Goal: Use online tool/utility: Utilize a website feature to perform a specific function

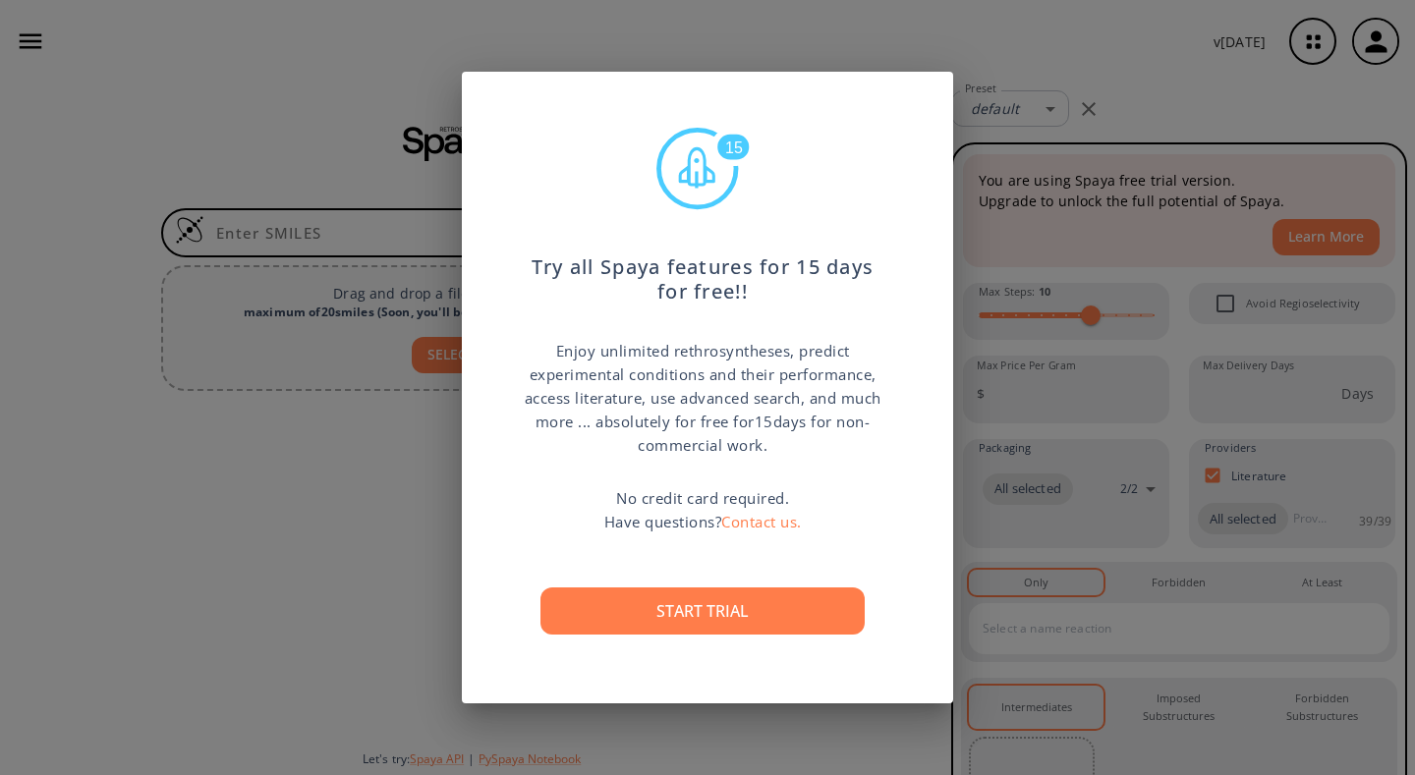
click at [450, 348] on div "15 Try all Spaya features for 15 days for free!! Enjoy unlimited rethrosynthese…" at bounding box center [707, 387] width 1415 height 775
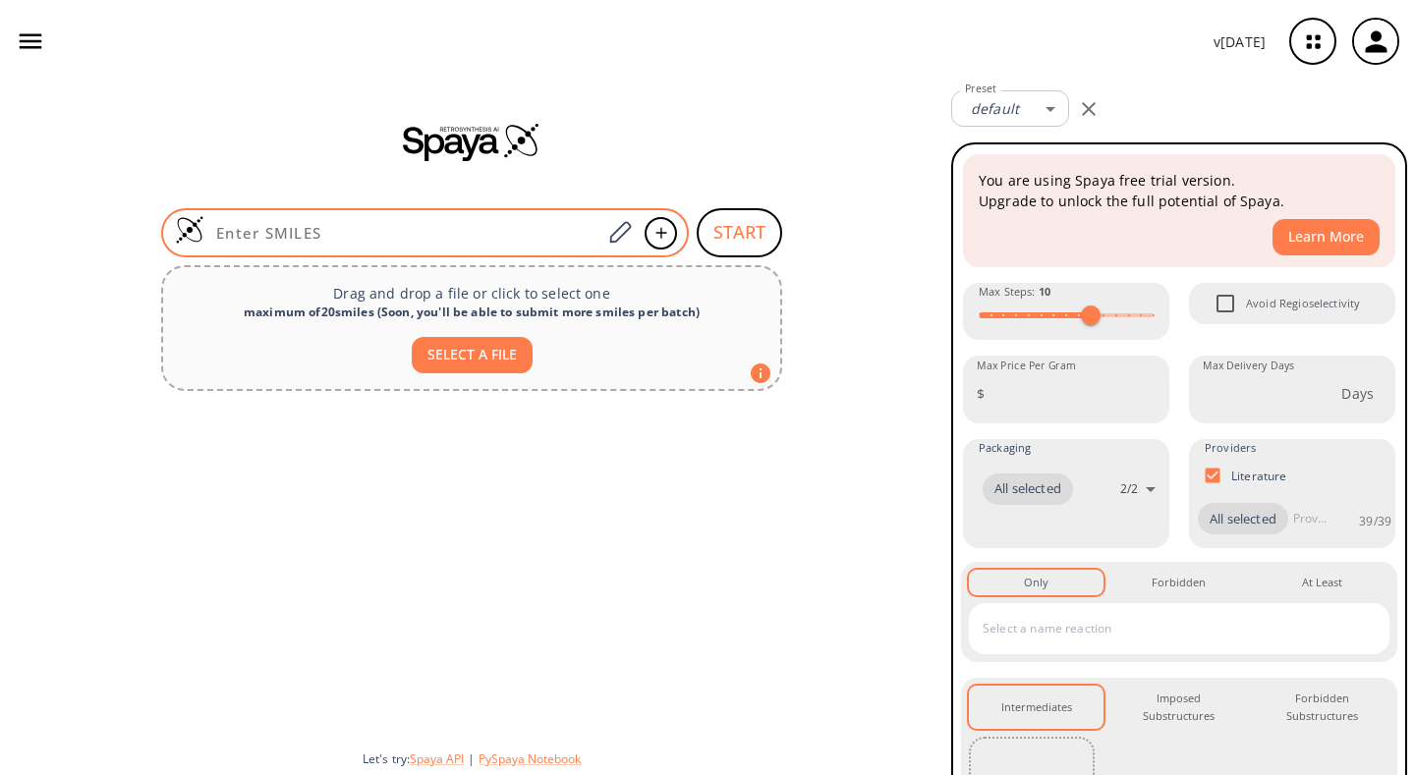
click at [466, 241] on input at bounding box center [402, 233] width 397 height 20
paste input "C[C@@H](CC1=CC=CC=C1)NC"
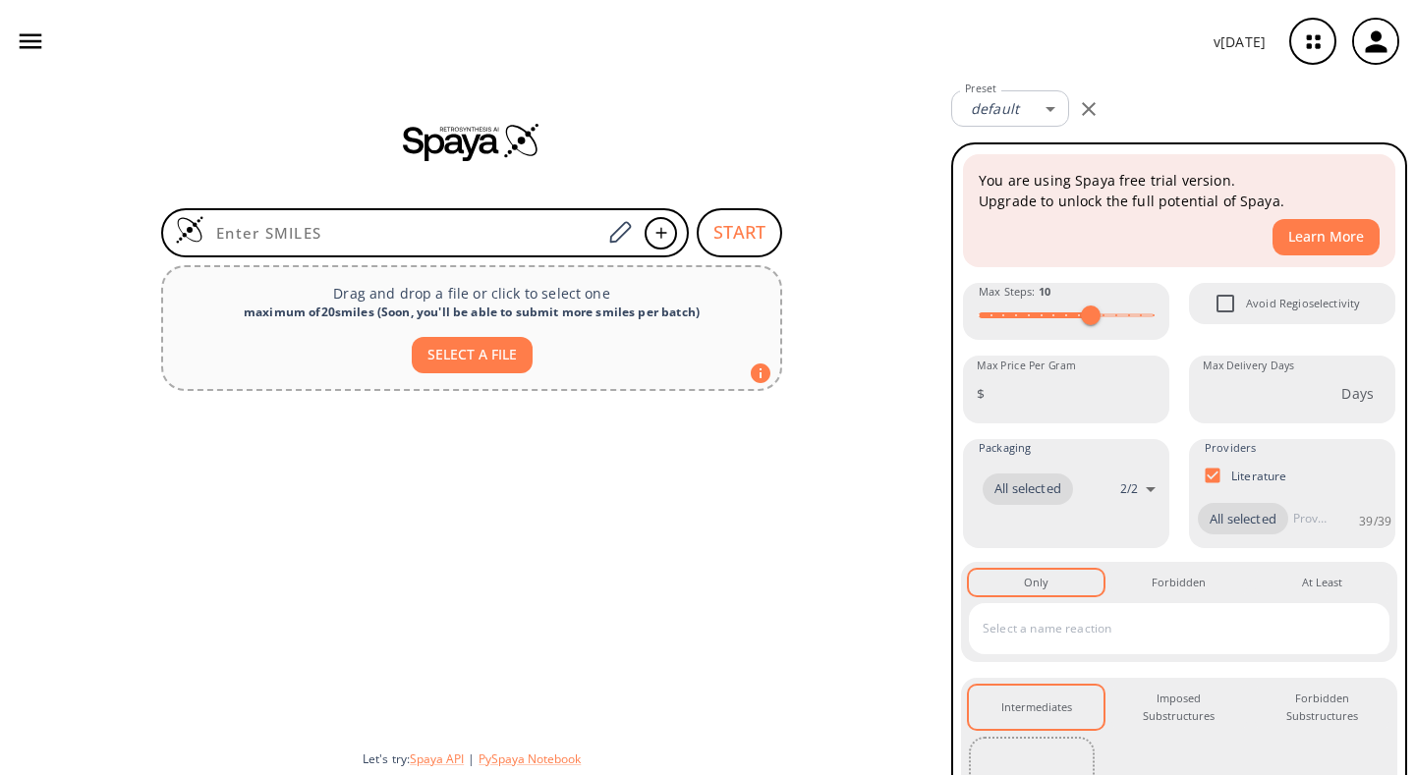
type input "C[C@@H](CC1=CC=CC=C1)NC"
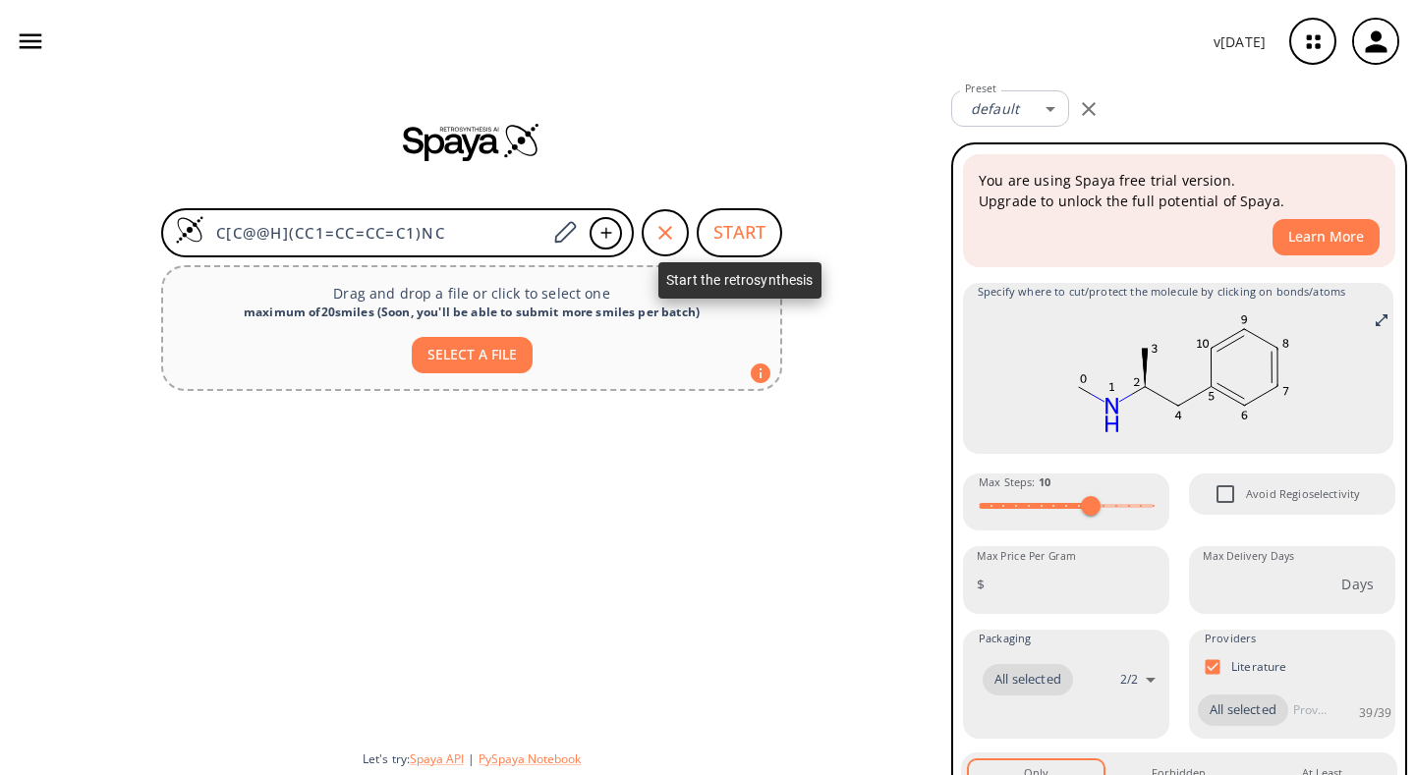
click at [727, 242] on button "START" at bounding box center [738, 232] width 85 height 49
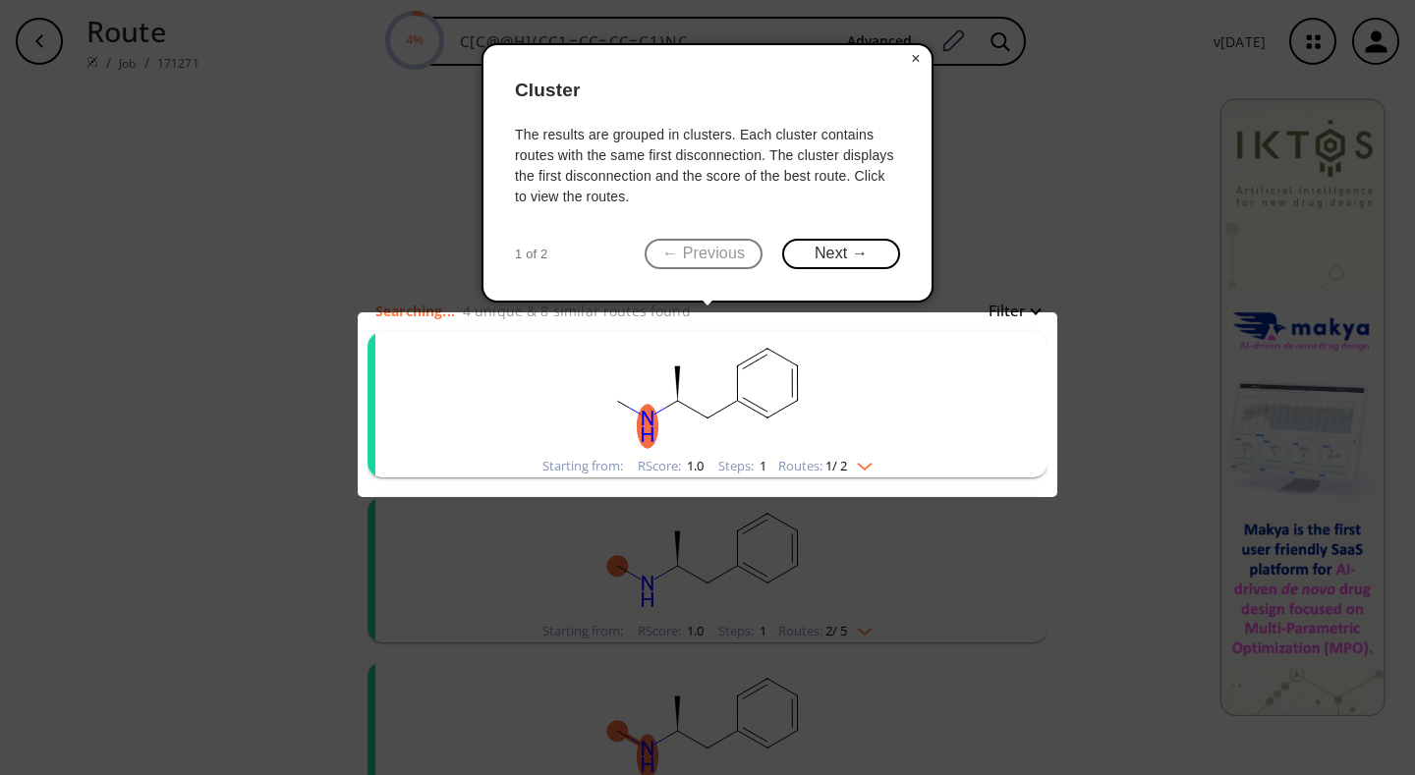
click at [909, 61] on button "×" at bounding box center [915, 59] width 31 height 28
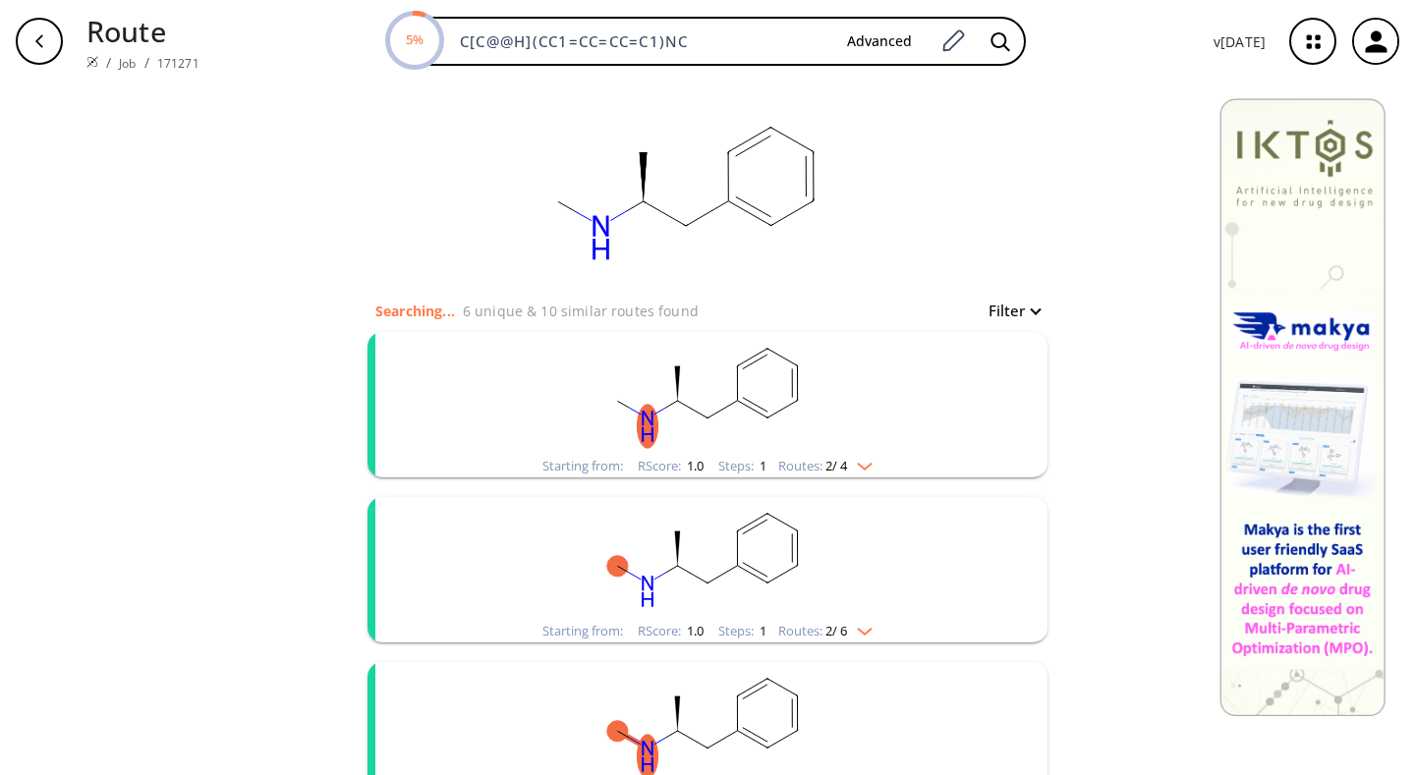
click at [829, 431] on rect "clusters" at bounding box center [707, 393] width 511 height 123
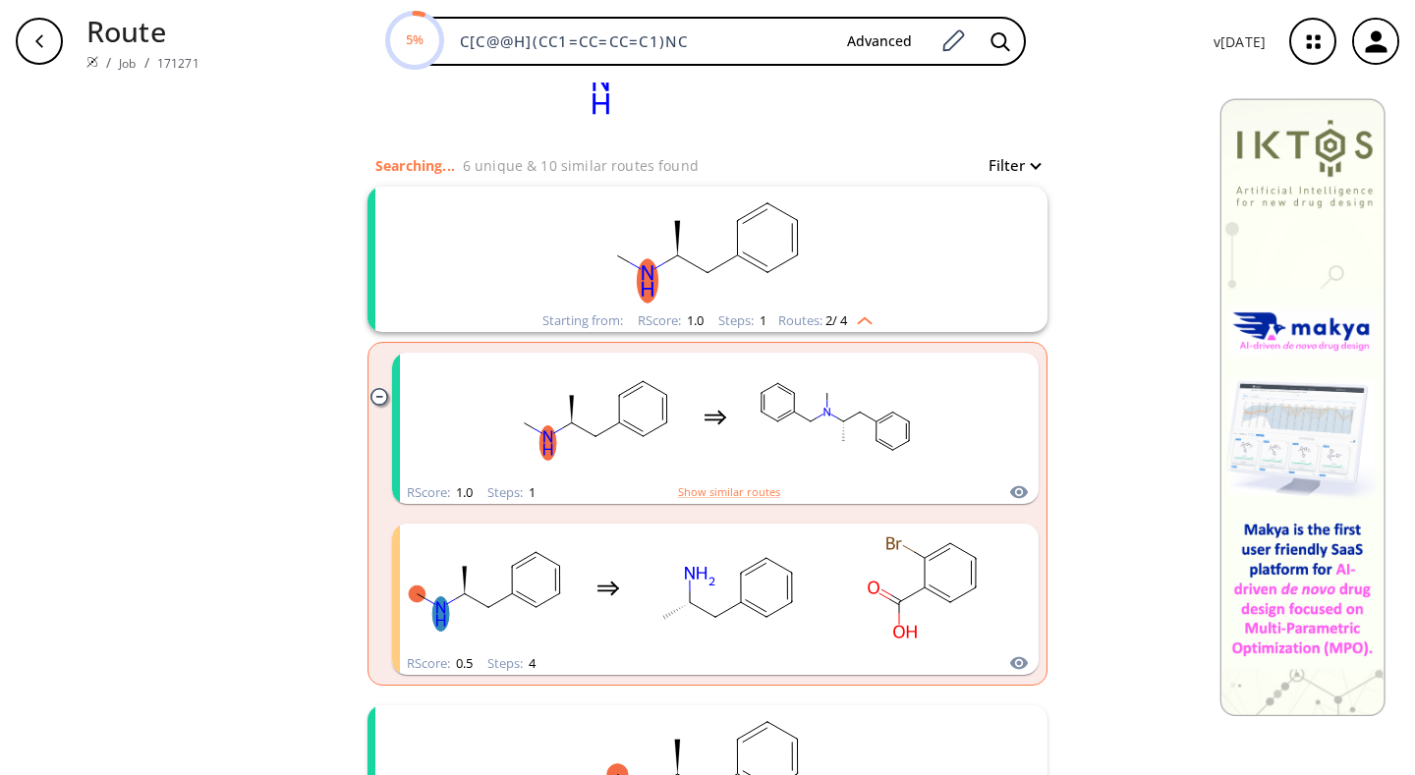
scroll to position [295, 0]
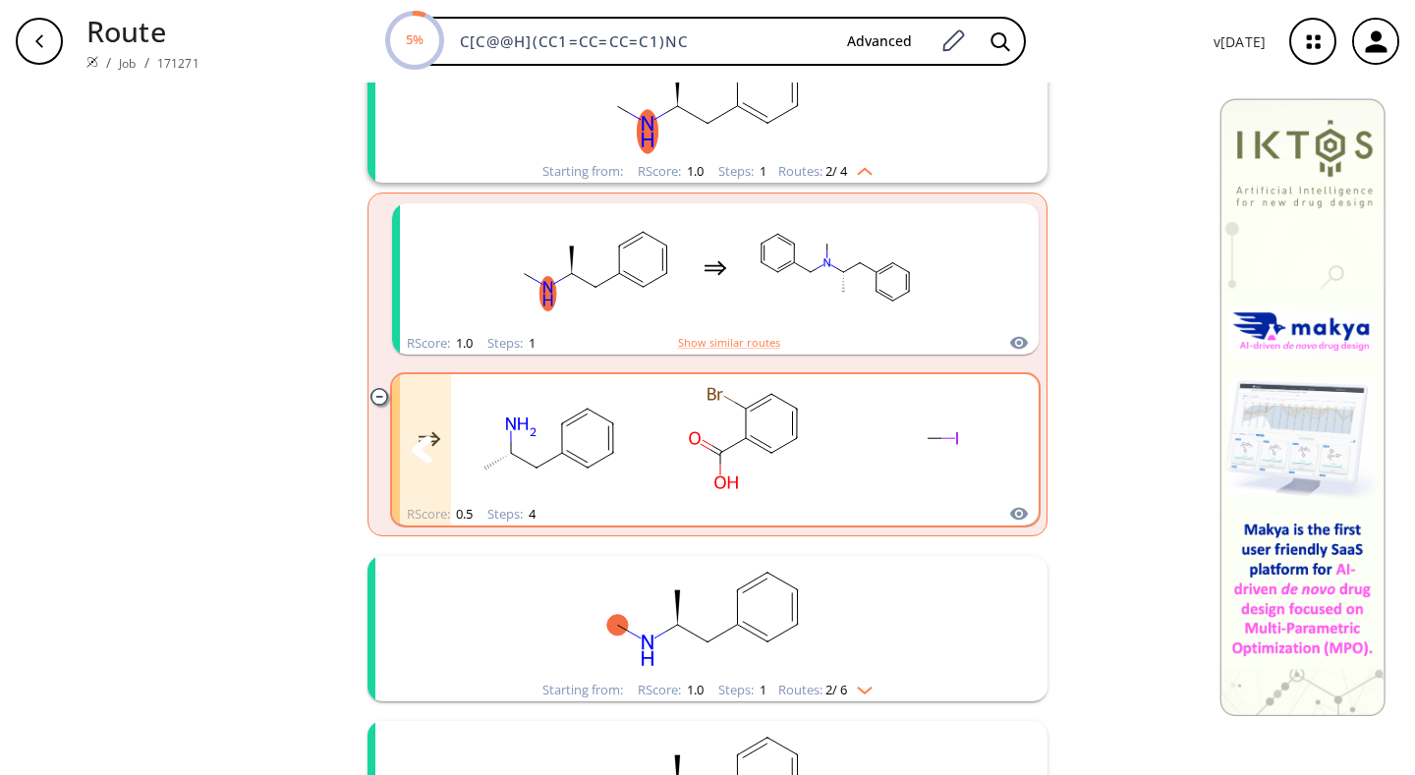
click at [1017, 436] on icon "clusters" at bounding box center [1009, 450] width 22 height 28
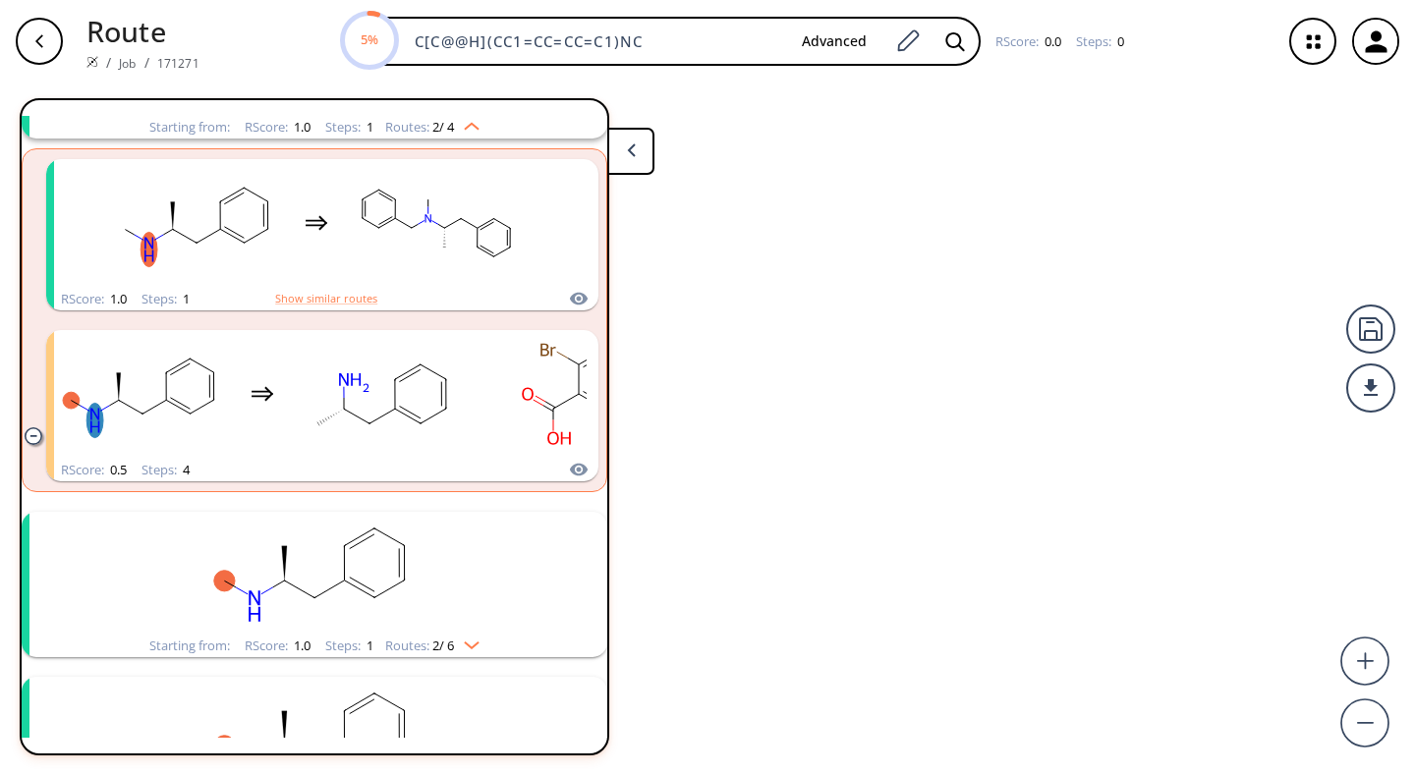
scroll to position [209, 0]
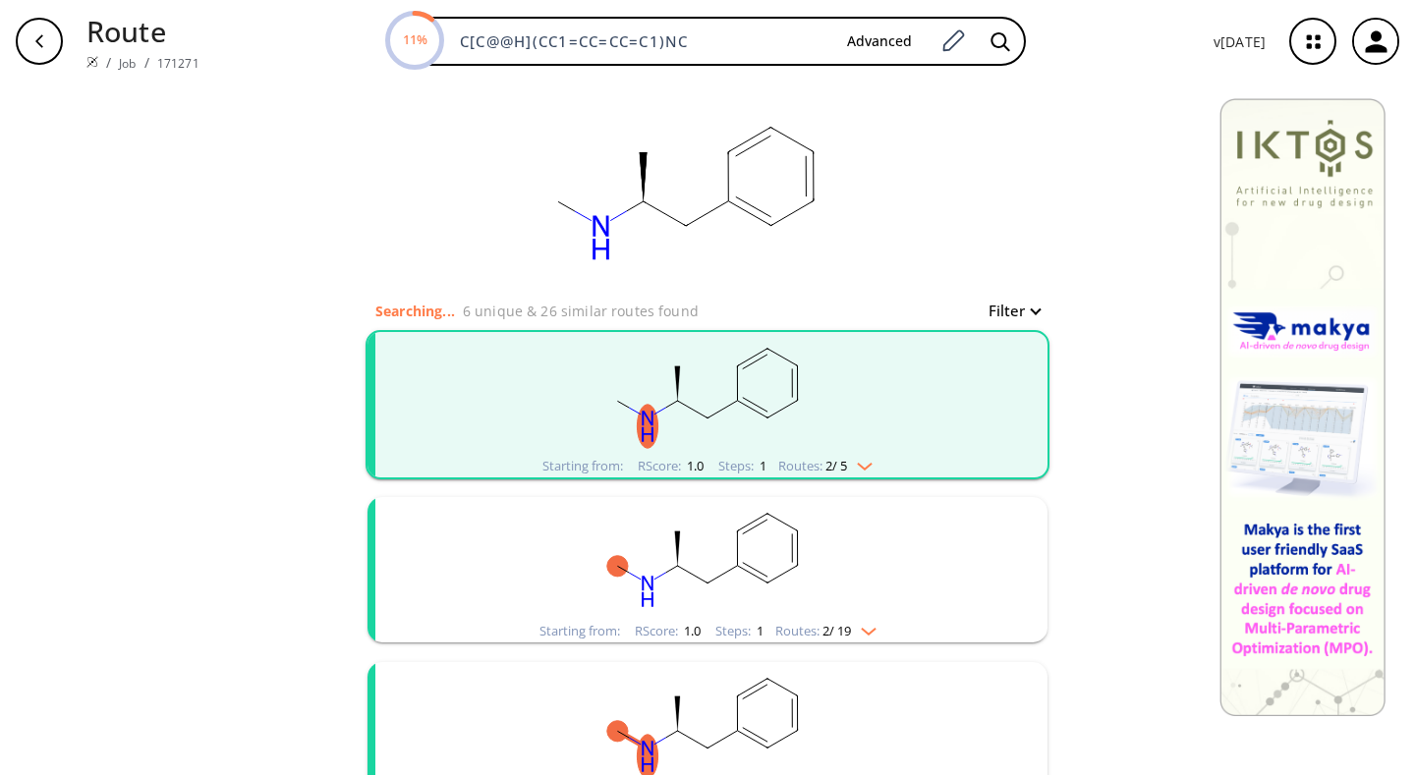
click at [761, 425] on ellipse "clusters" at bounding box center [767, 418] width 21 height 21
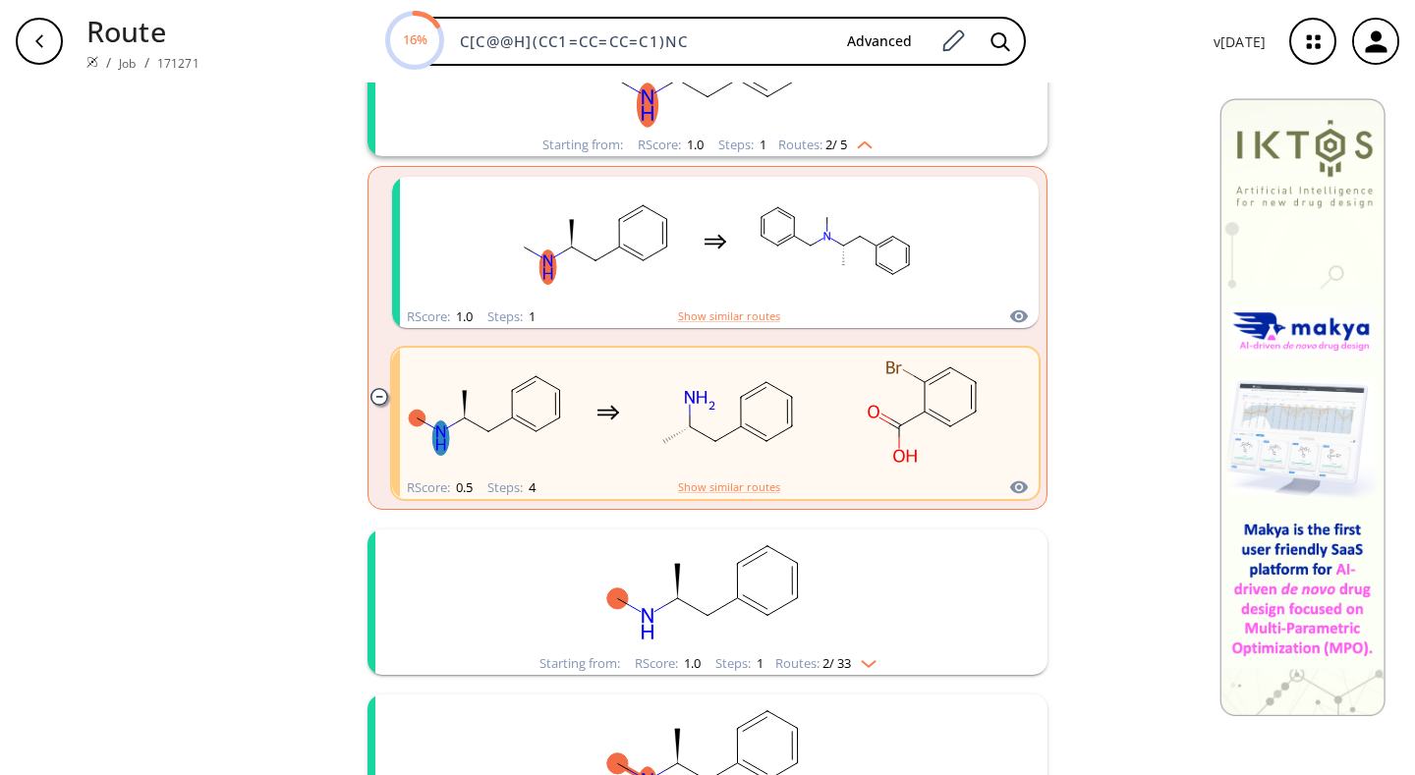
scroll to position [659, 0]
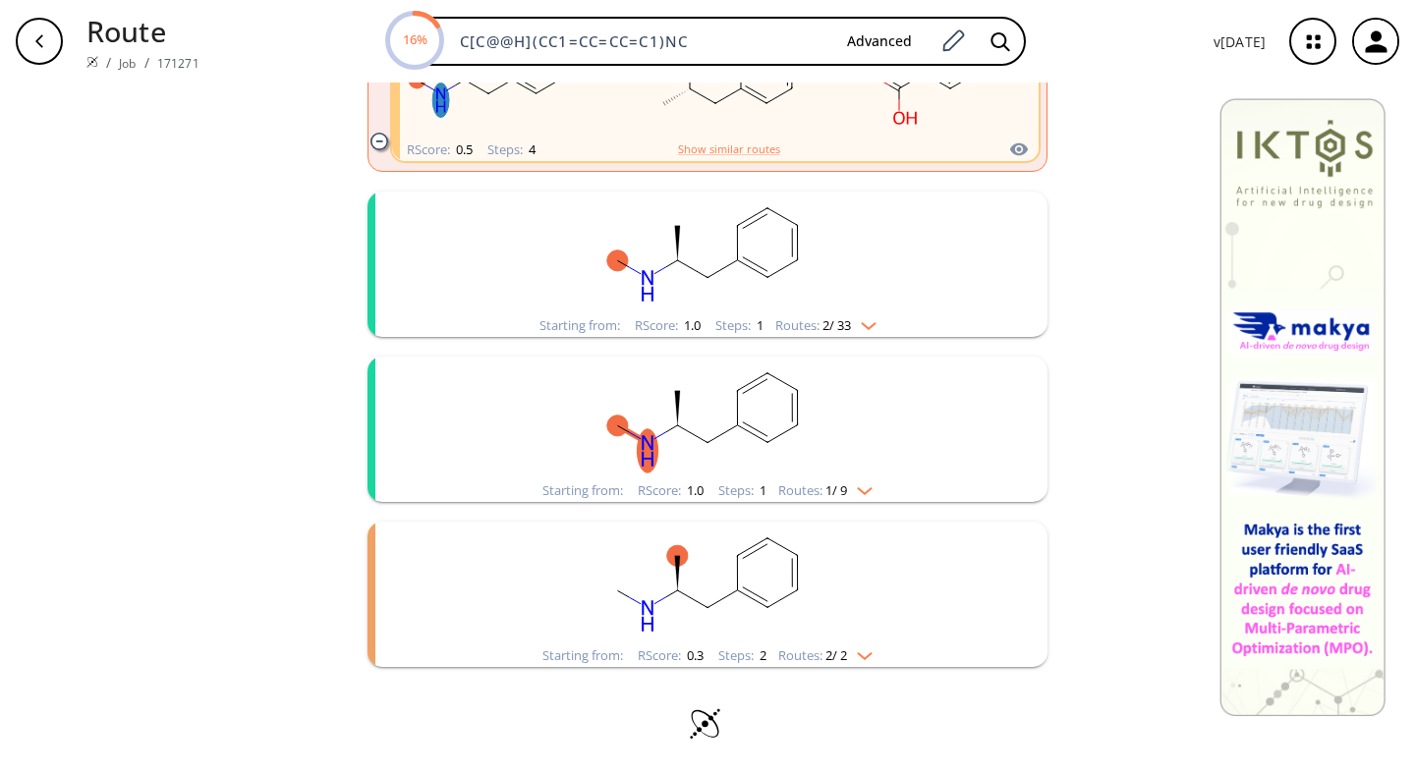
click at [843, 282] on rect "clusters" at bounding box center [707, 253] width 511 height 123
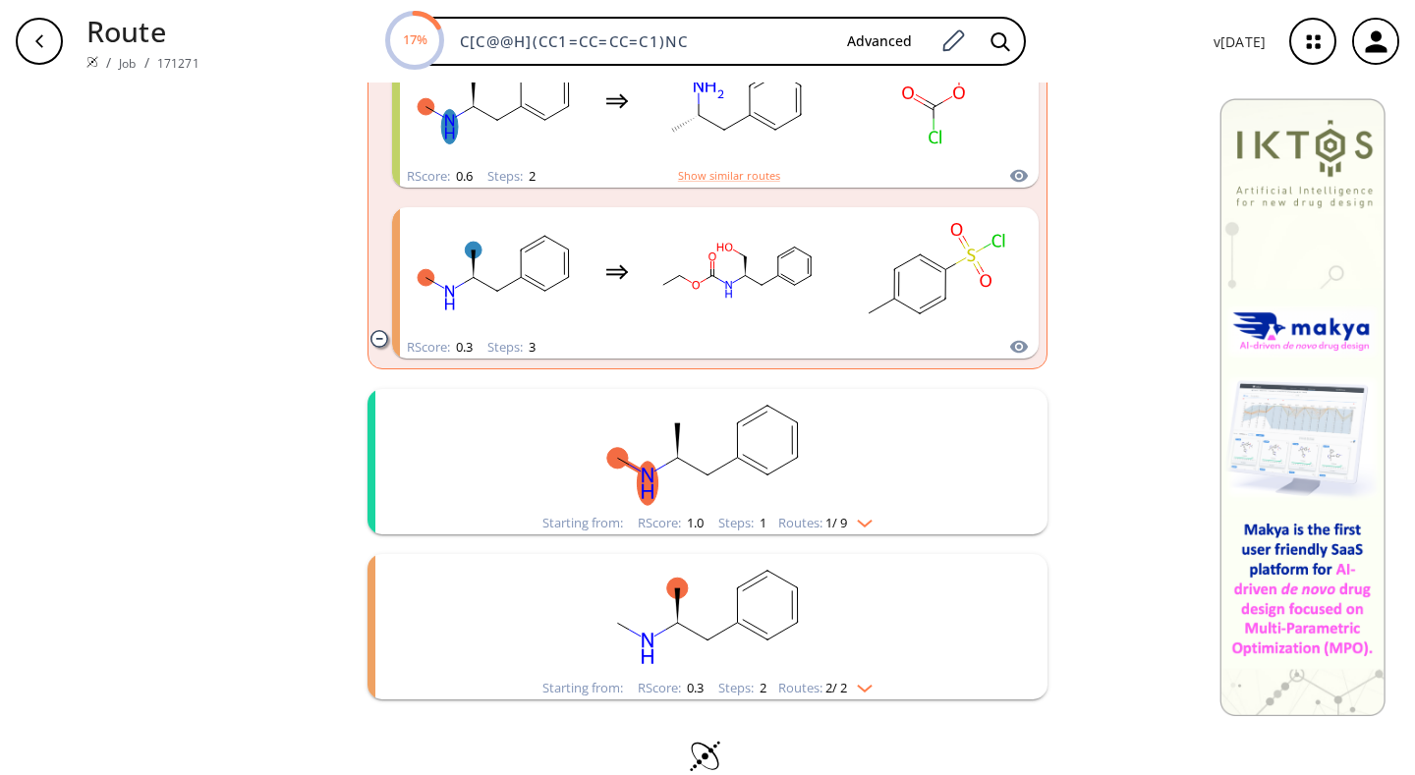
scroll to position [1184, 0]
